Goal: Task Accomplishment & Management: Use online tool/utility

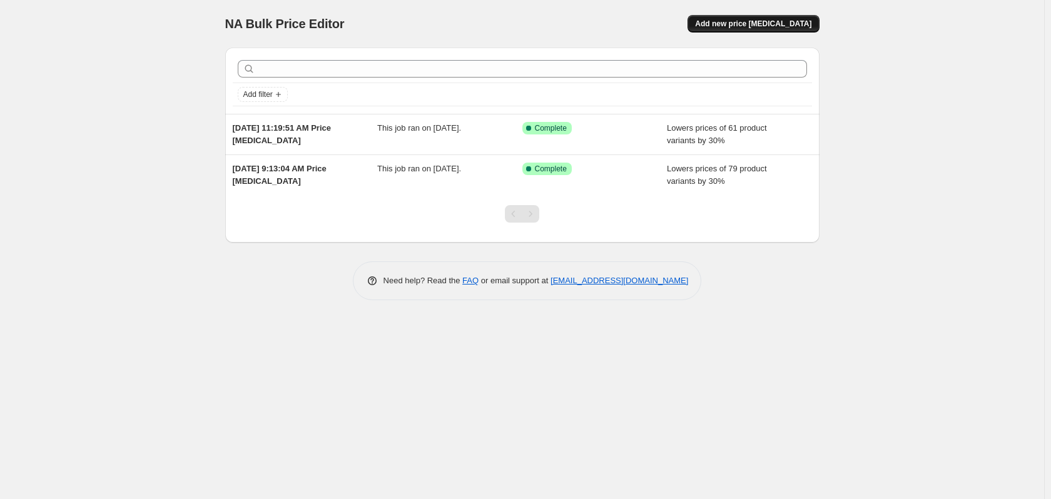
click at [744, 29] on button "Add new price [MEDICAL_DATA]" at bounding box center [752, 24] width 131 height 18
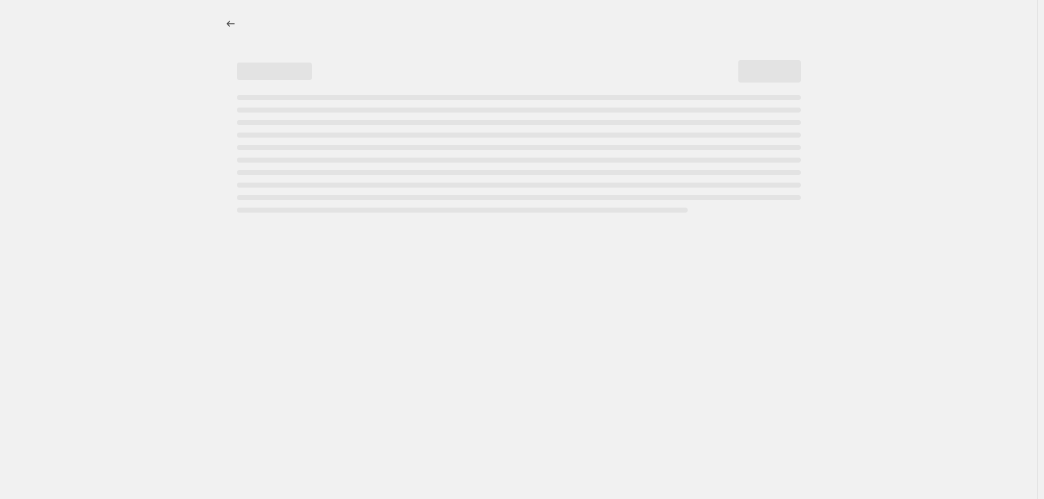
select select "percentage"
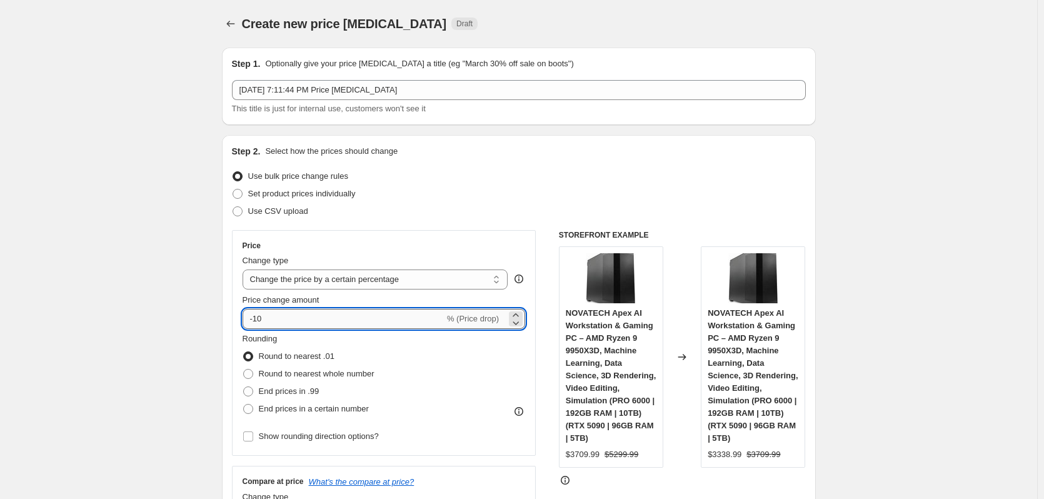
click at [269, 317] on input "-10" at bounding box center [344, 319] width 202 height 20
type input "-1"
click at [266, 317] on input "Price change amount" at bounding box center [366, 319] width 247 height 20
click at [270, 320] on input "Price change amount" at bounding box center [366, 319] width 247 height 20
type input "0"
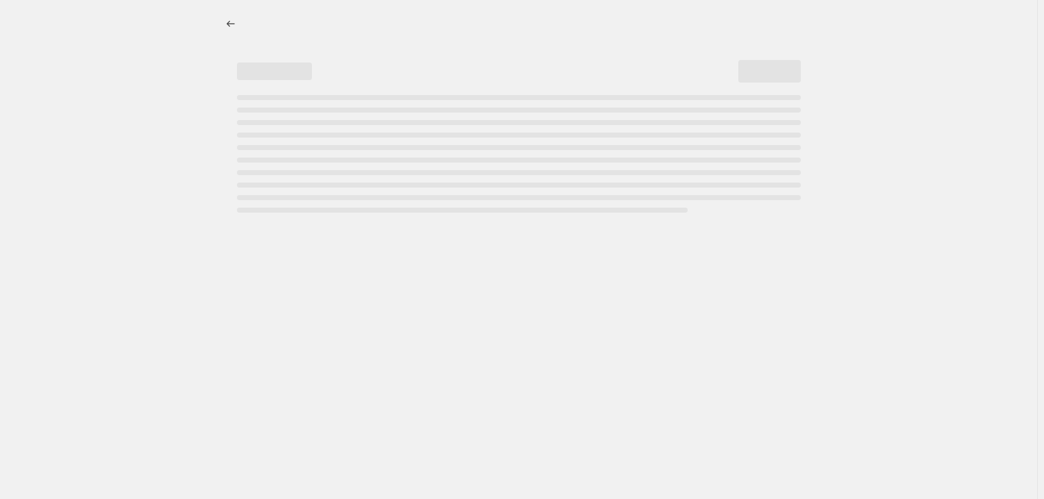
select select "percentage"
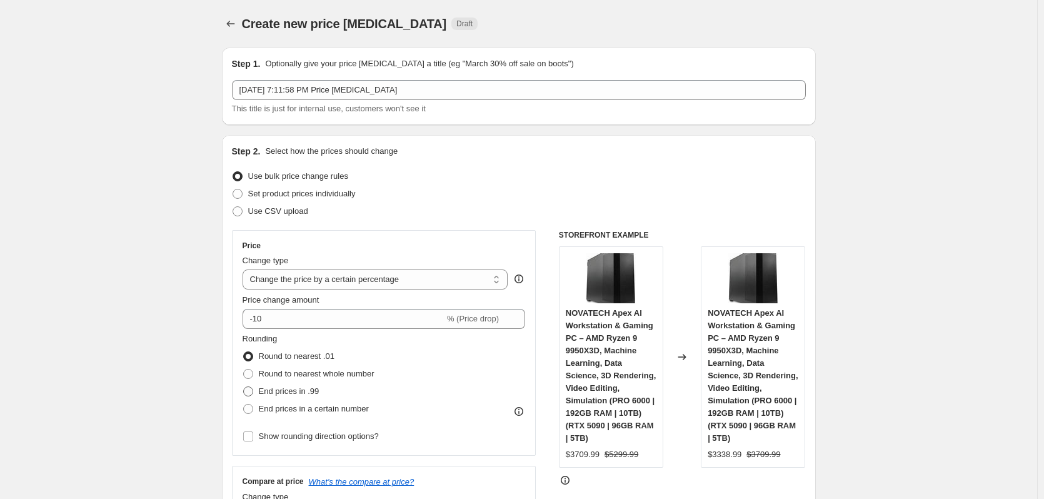
click at [274, 393] on span "End prices in .99" at bounding box center [289, 391] width 61 height 9
click at [244, 387] on input "End prices in .99" at bounding box center [243, 387] width 1 height 1
radio input "true"
click at [273, 327] on input "-10" at bounding box center [344, 319] width 202 height 20
type input "-1"
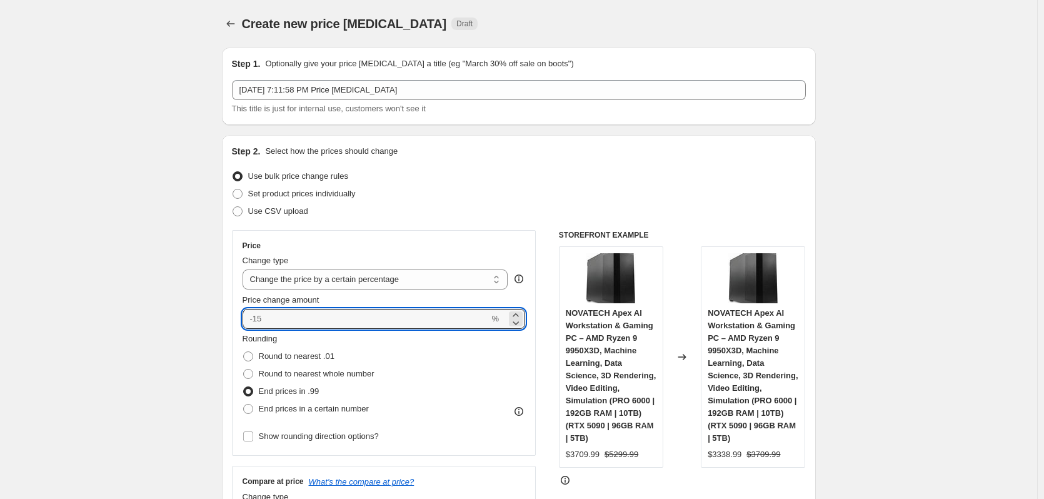
type input "0"
click at [276, 319] on input "0" at bounding box center [366, 319] width 247 height 20
click at [256, 323] on input "0" at bounding box center [366, 319] width 247 height 20
type input "0"
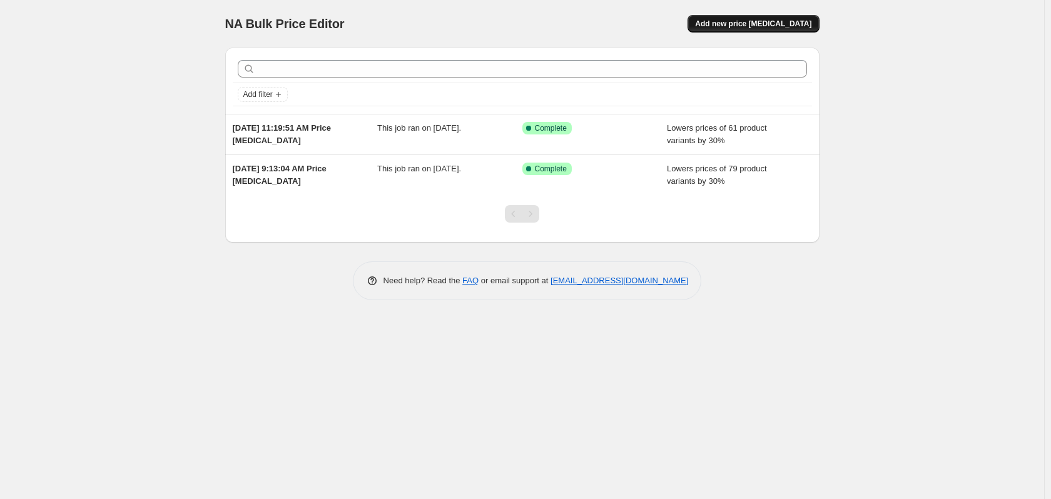
click at [729, 28] on span "Add new price [MEDICAL_DATA]" at bounding box center [753, 24] width 116 height 10
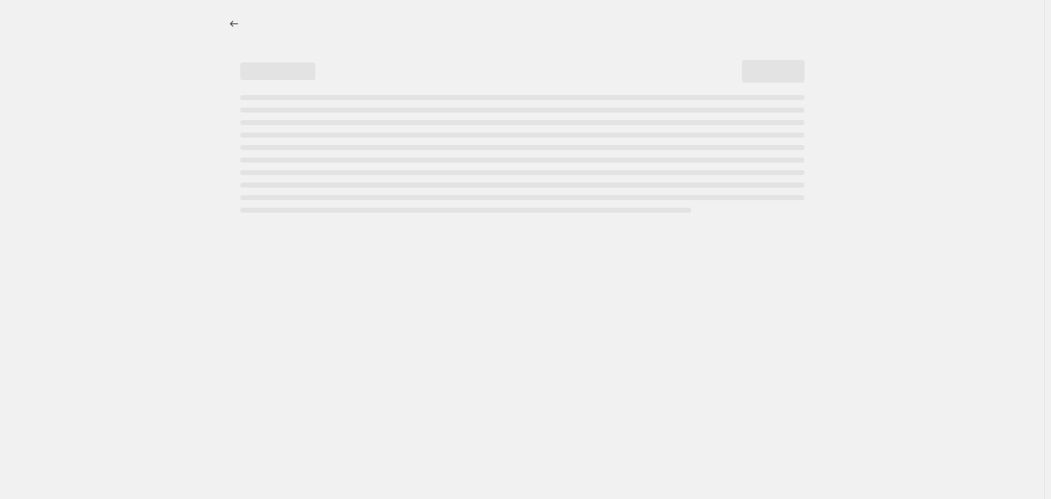
select select "percentage"
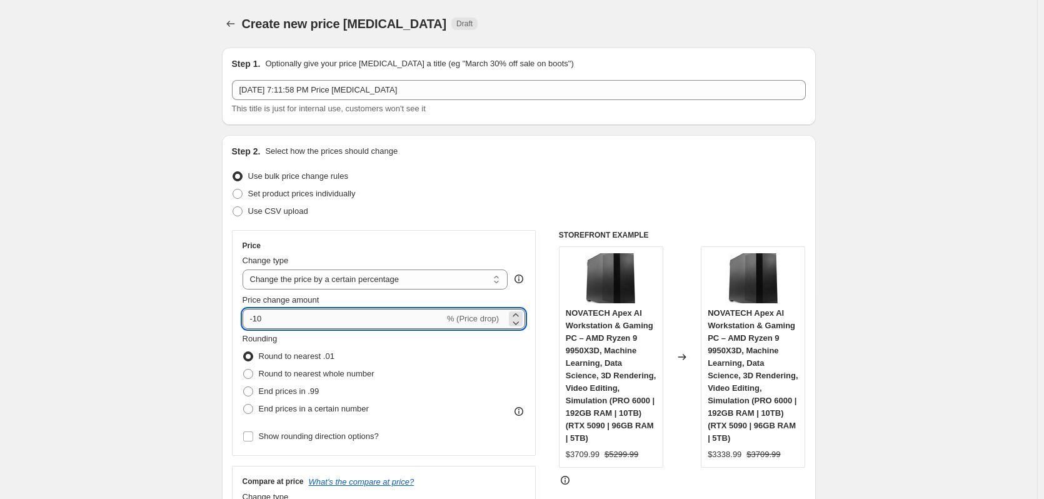
click at [283, 313] on input "-10" at bounding box center [344, 319] width 202 height 20
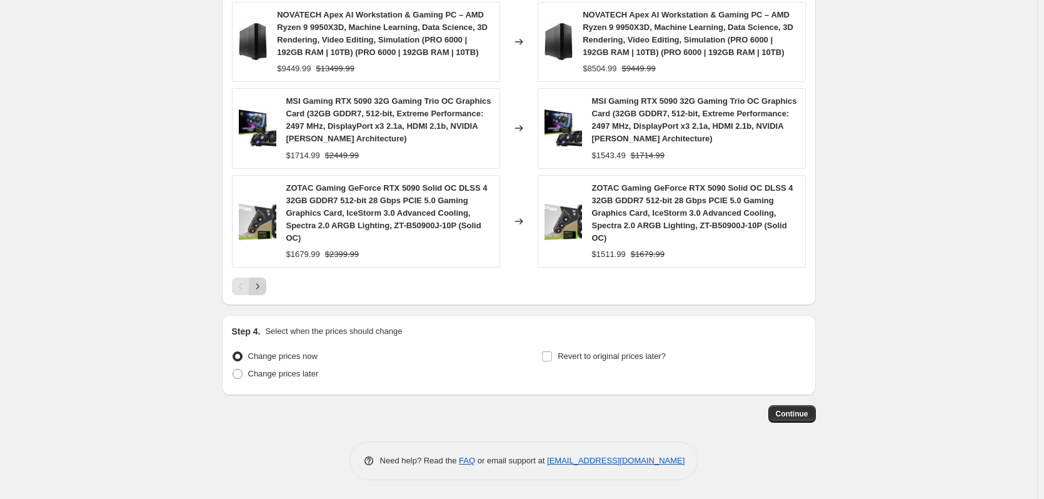
click at [254, 288] on icon "Next" at bounding box center [257, 286] width 13 height 13
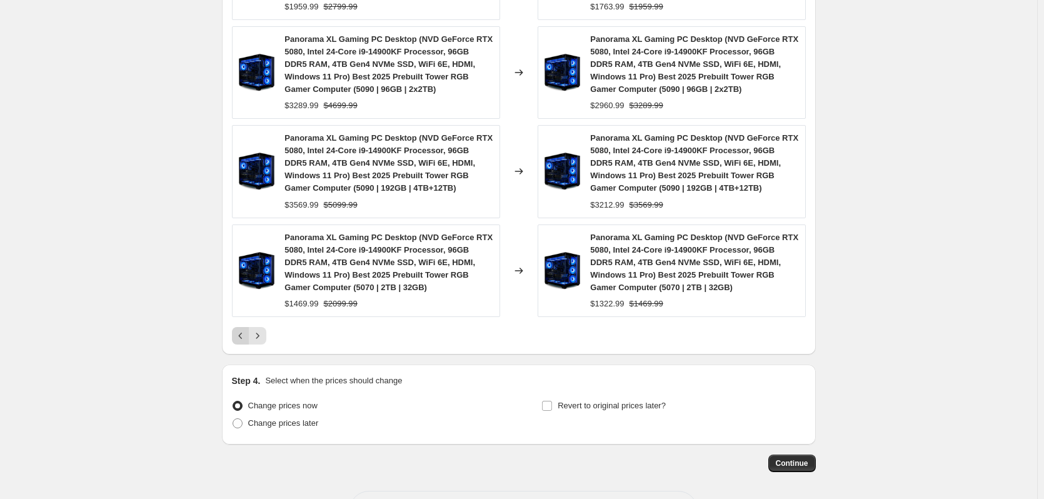
click at [242, 327] on button "Previous" at bounding box center [241, 336] width 18 height 18
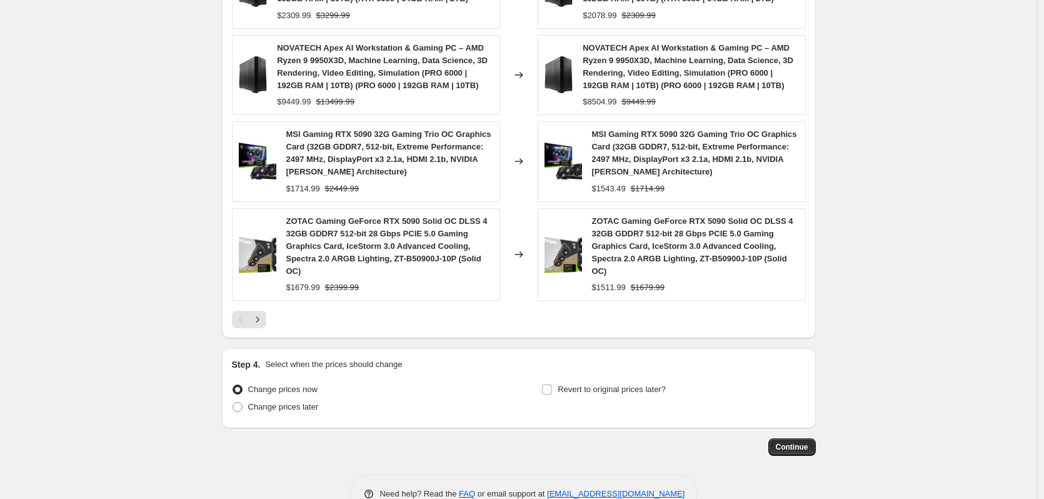
scroll to position [909, 0]
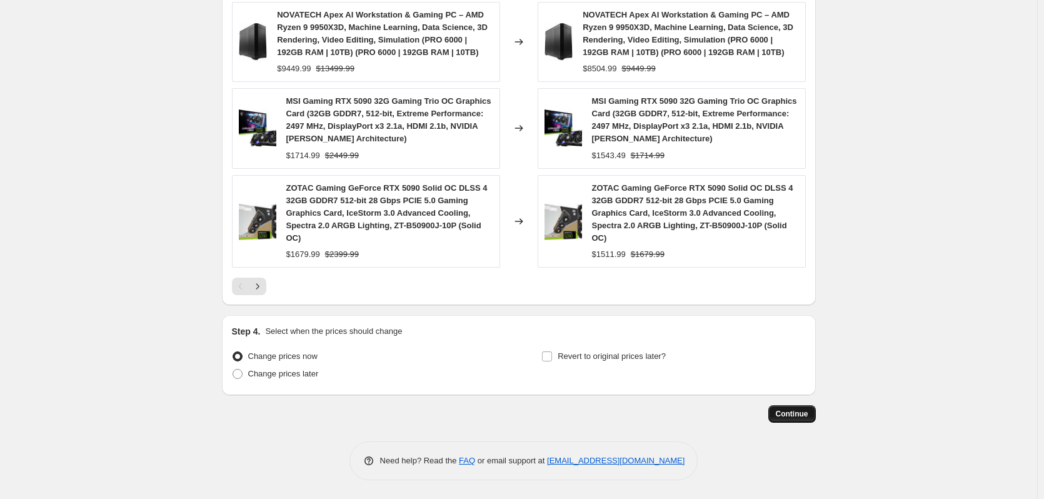
click at [789, 414] on span "Continue" at bounding box center [792, 414] width 33 height 10
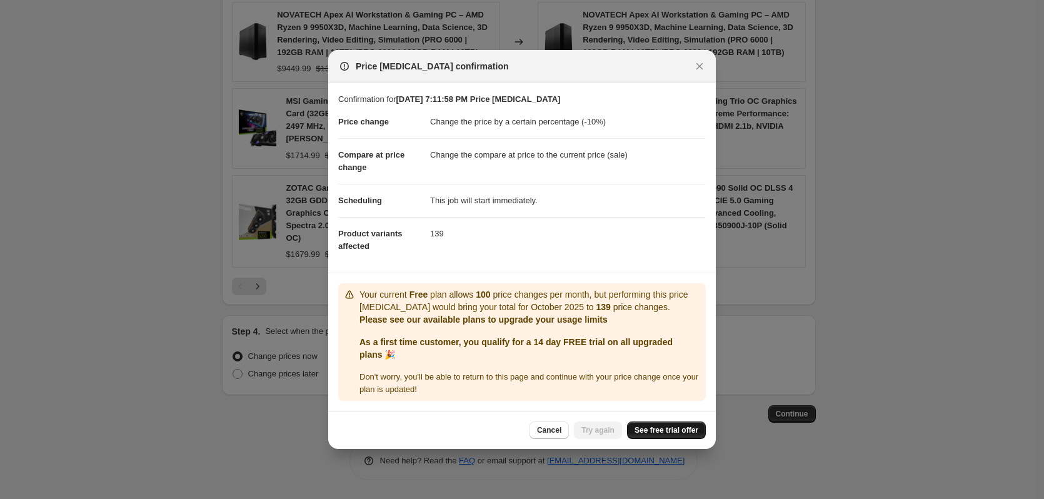
click at [677, 430] on span "See free trial offer" at bounding box center [667, 430] width 64 height 10
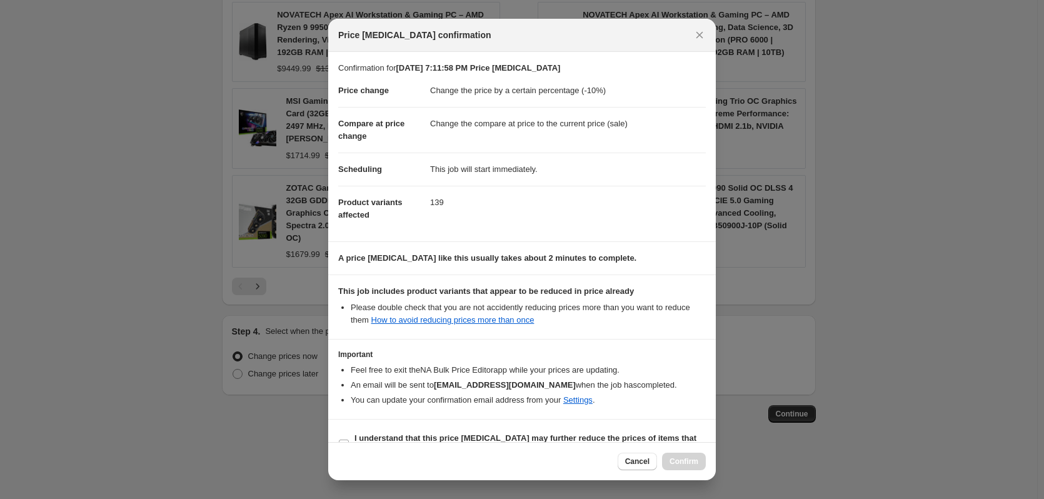
select select "percentage"
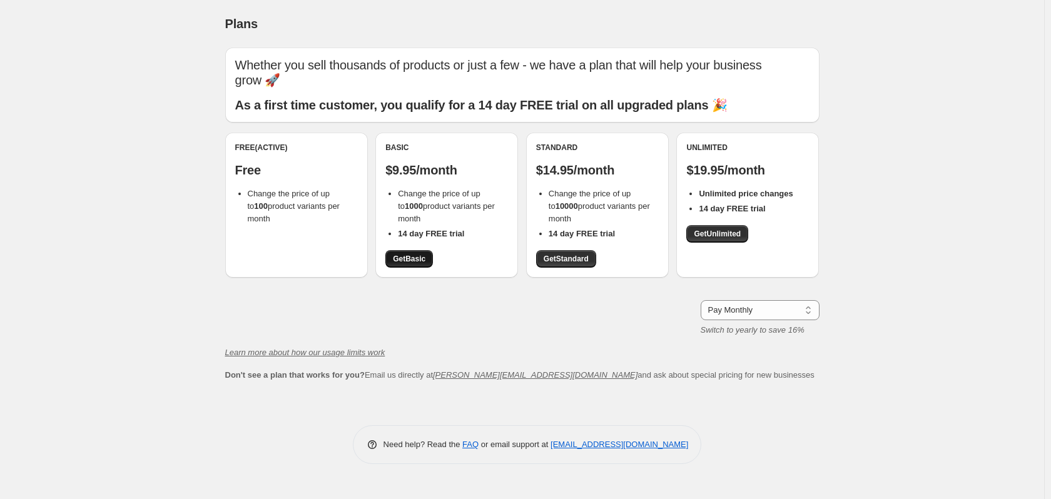
click at [420, 261] on span "Get Basic" at bounding box center [409, 259] width 33 height 10
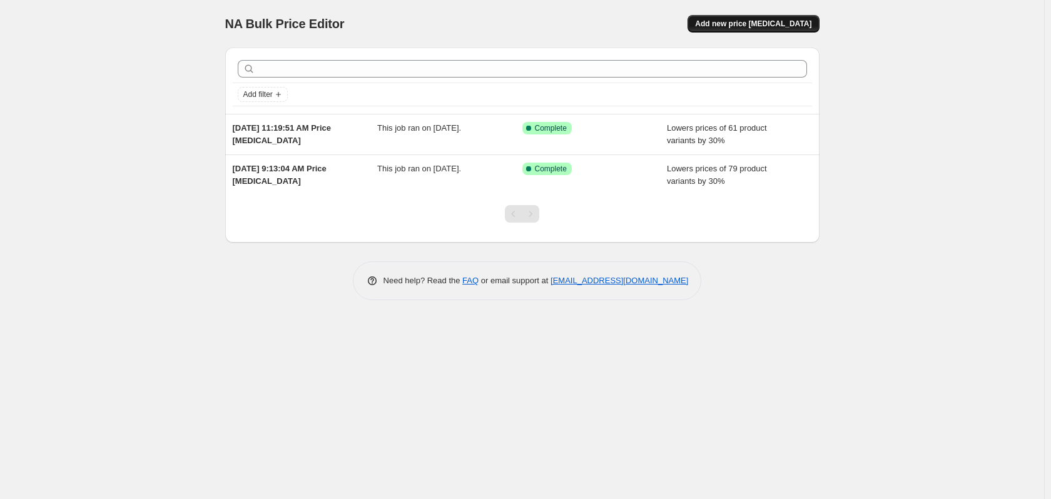
click at [745, 23] on span "Add new price [MEDICAL_DATA]" at bounding box center [753, 24] width 116 height 10
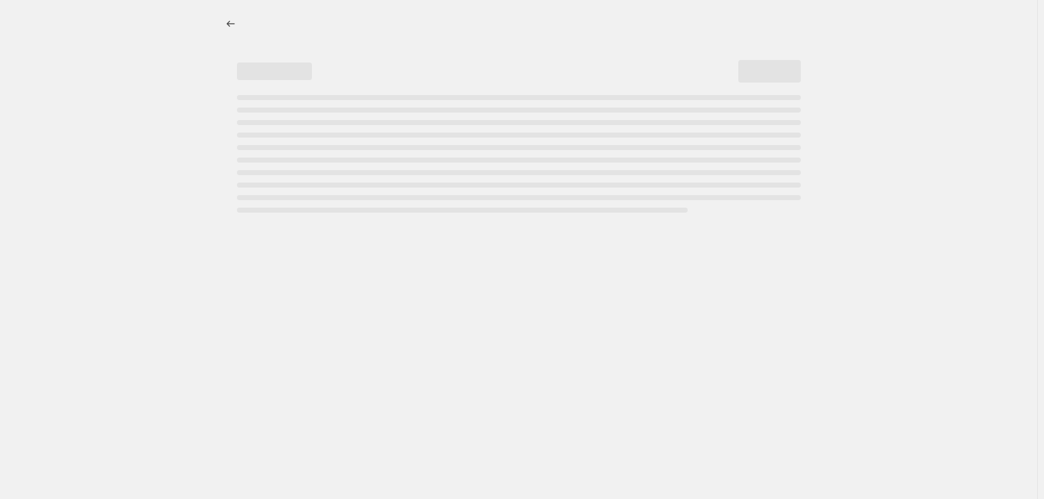
select select "percentage"
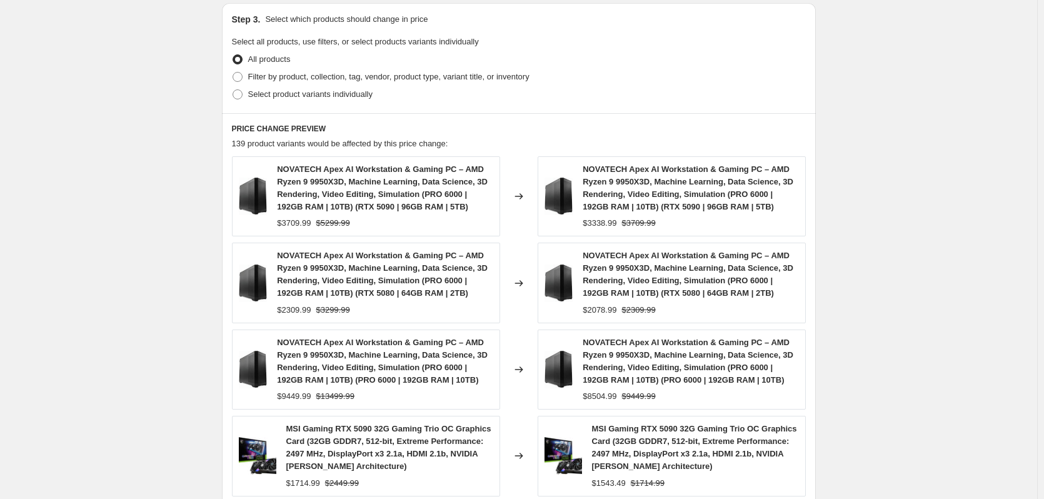
scroll to position [284, 0]
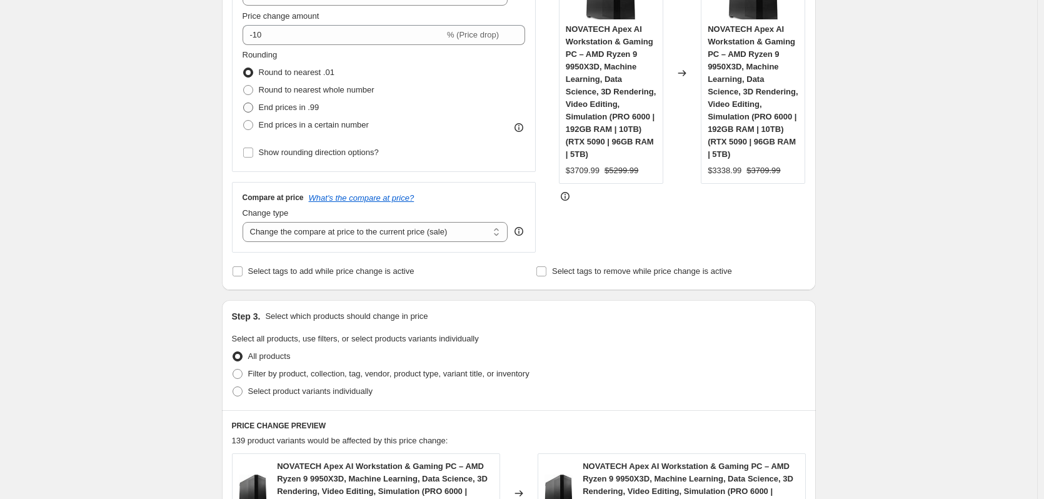
click at [292, 106] on span "End prices in .99" at bounding box center [289, 107] width 61 height 9
click at [244, 103] on input "End prices in .99" at bounding box center [243, 103] width 1 height 1
radio input "true"
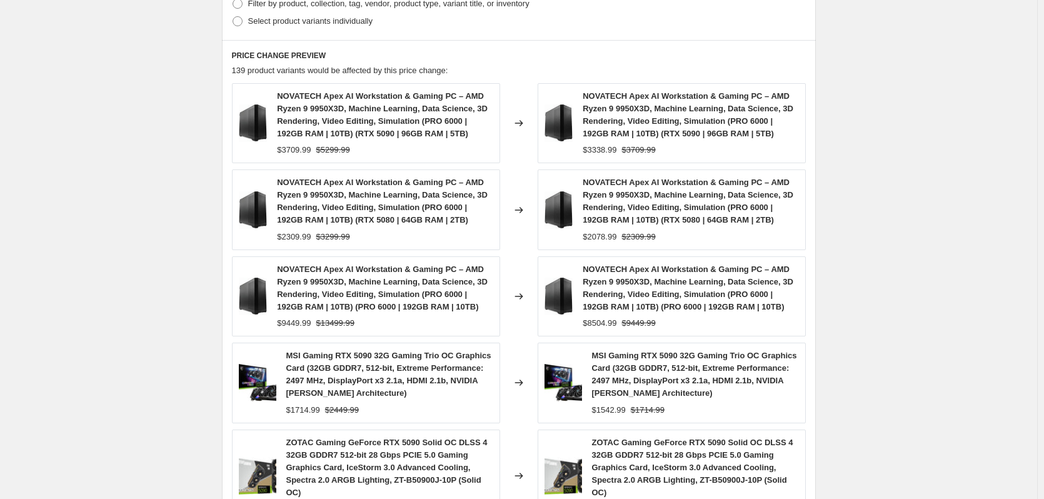
scroll to position [909, 0]
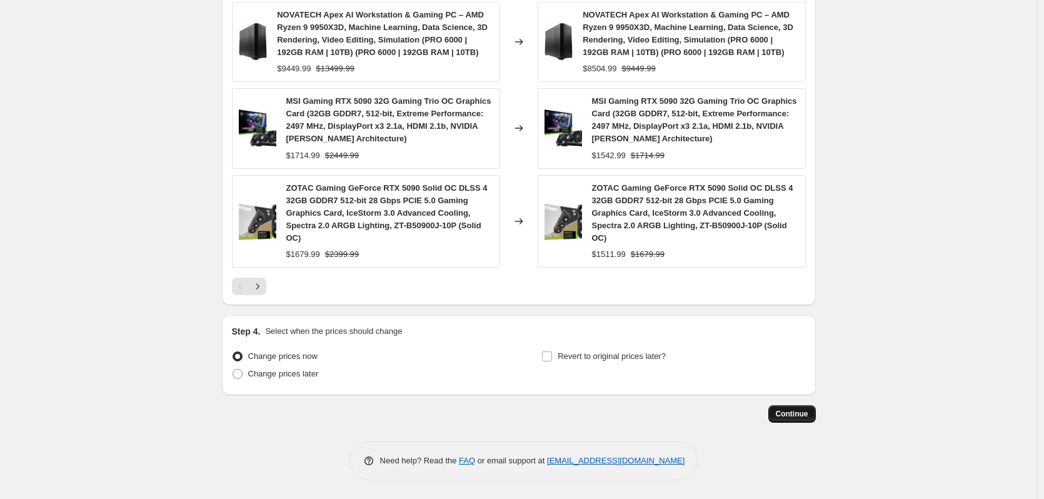
click at [791, 408] on button "Continue" at bounding box center [793, 414] width 48 height 18
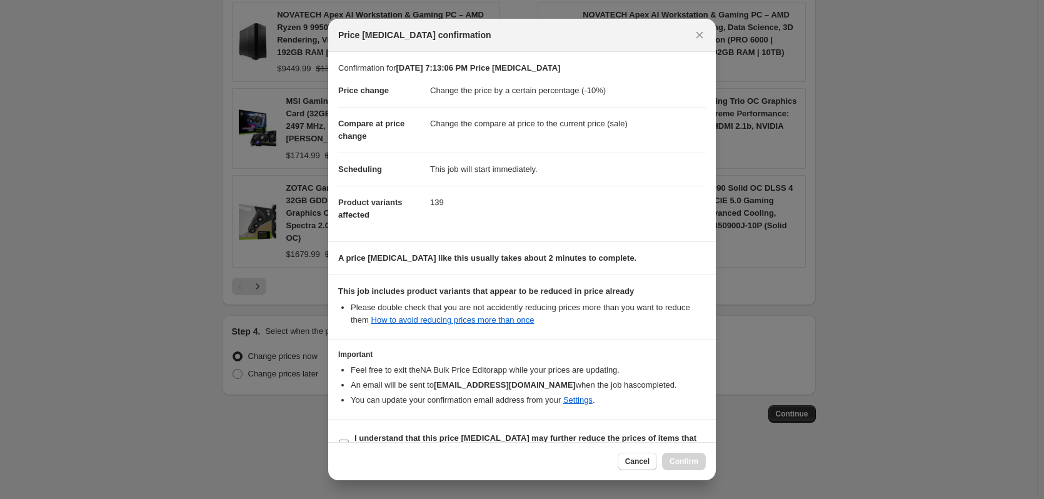
click at [535, 434] on b "I understand that this price [MEDICAL_DATA] may further reduce the prices of it…" at bounding box center [526, 444] width 342 height 22
click at [349, 440] on input "I understand that this price [MEDICAL_DATA] may further reduce the prices of it…" at bounding box center [344, 445] width 10 height 10
checkbox input "true"
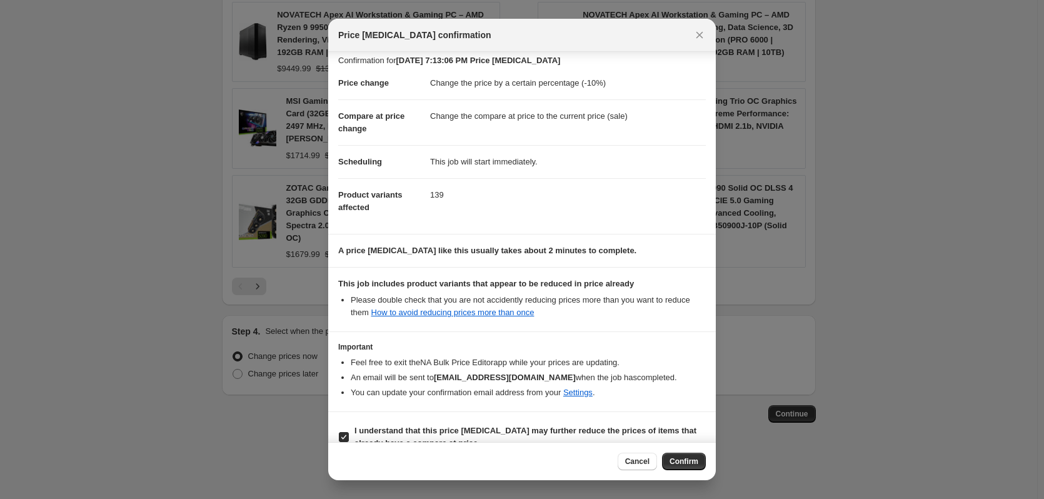
drag, startPoint x: 685, startPoint y: 458, endPoint x: 660, endPoint y: 453, distance: 24.9
click at [685, 458] on span "Confirm" at bounding box center [684, 462] width 29 height 10
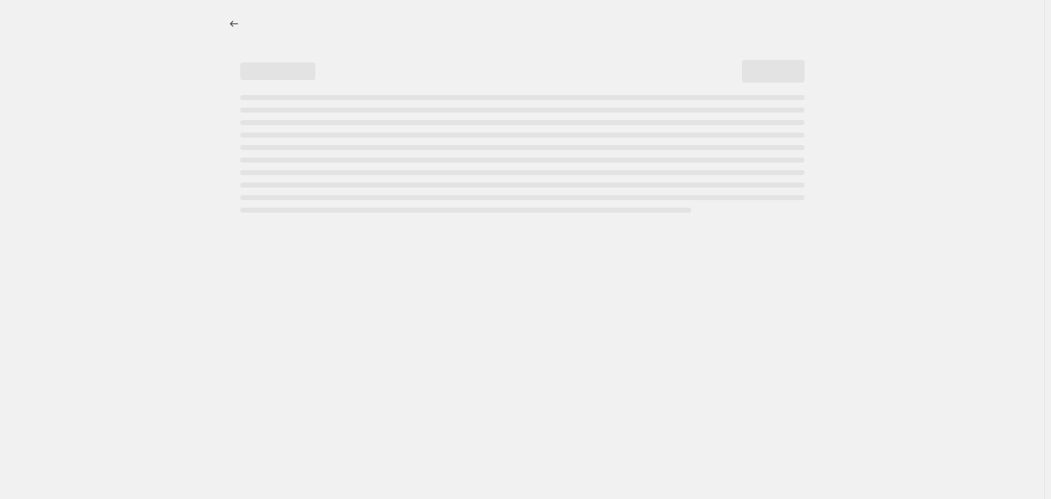
select select "percentage"
